Goal: Communication & Community: Answer question/provide support

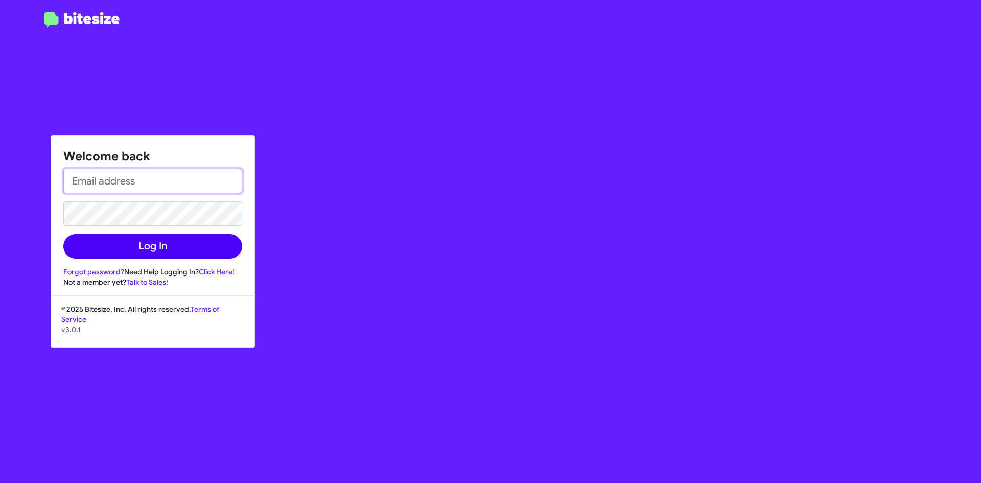
type input "[EMAIL_ADDRESS][DOMAIN_NAME]"
click at [162, 255] on button "Log In" at bounding box center [152, 246] width 179 height 25
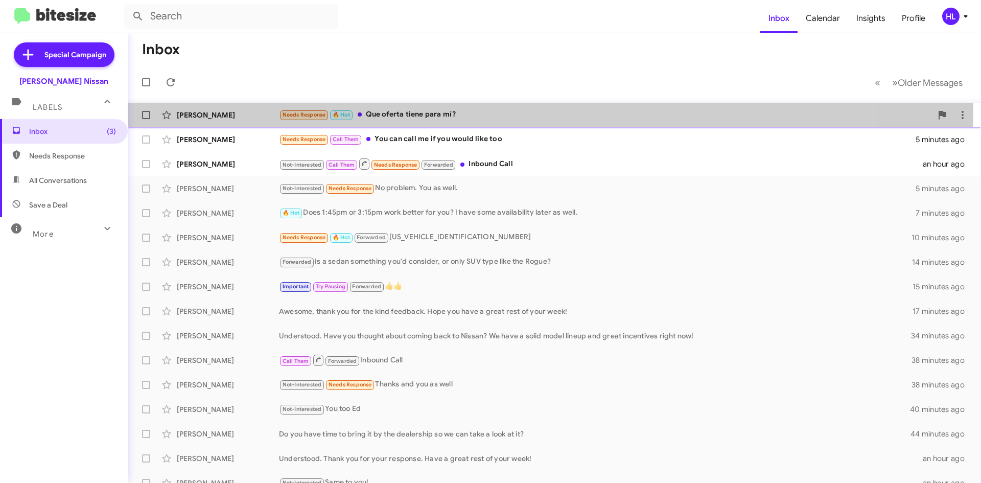
click at [276, 116] on div "[PERSON_NAME]" at bounding box center [228, 115] width 102 height 10
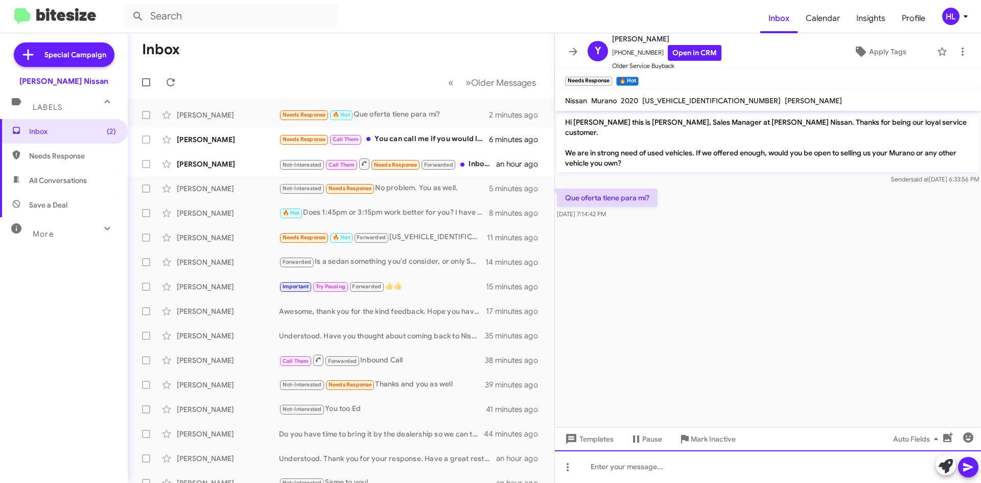
click at [690, 471] on div at bounding box center [768, 466] width 426 height 33
click at [635, 469] on div "Puede traerlo al dealership para que podamos verlo" at bounding box center [768, 466] width 426 height 33
click at [829, 471] on div "Puede traer el carro al dealership para que podamos verlo" at bounding box center [768, 466] width 426 height 33
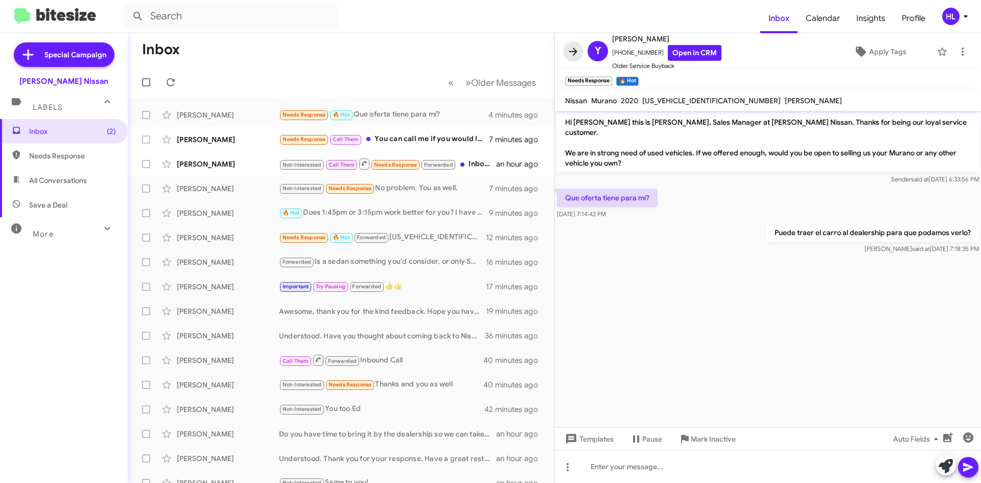
click at [573, 52] on icon at bounding box center [573, 52] width 8 height 8
